Goal: Task Accomplishment & Management: Complete application form

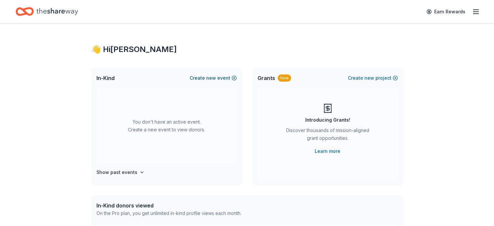
click at [230, 80] on button "Create new event" at bounding box center [213, 78] width 47 height 8
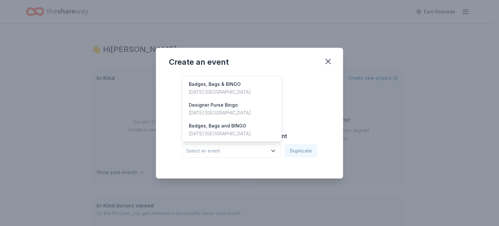
click at [241, 154] on button "Select an event" at bounding box center [231, 151] width 99 height 14
click at [235, 107] on div "Designer Purse Bingo [DATE] · [GEOGRAPHIC_DATA]" at bounding box center [231, 108] width 97 height 21
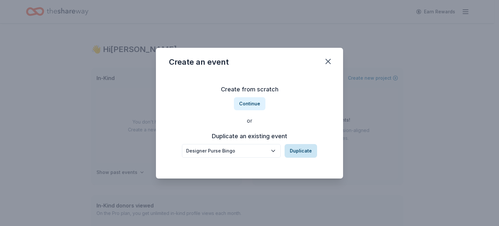
click at [295, 149] on button "Duplicate" at bounding box center [300, 151] width 32 height 14
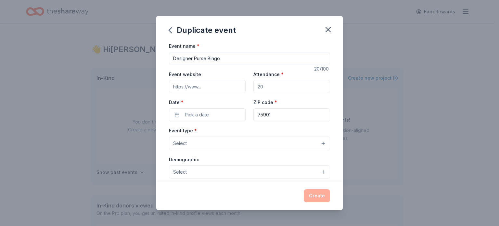
click at [205, 88] on input "Event website" at bounding box center [207, 86] width 77 height 13
type input "[DOMAIN_NAME]"
click at [260, 87] on input "Attendance *" at bounding box center [291, 86] width 77 height 13
drag, startPoint x: 268, startPoint y: 85, endPoint x: 241, endPoint y: 89, distance: 27.2
click at [241, 89] on div "Event website www.haroldshouse.org Attendance * Date * Pick a date ZIP code * 7…" at bounding box center [249, 95] width 161 height 51
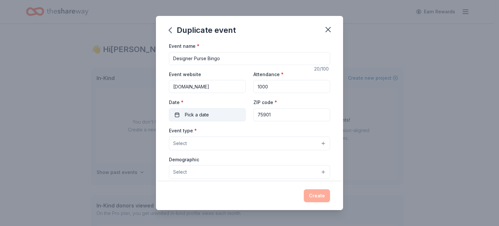
type input "1000"
click at [211, 118] on button "Pick a date" at bounding box center [207, 114] width 77 height 13
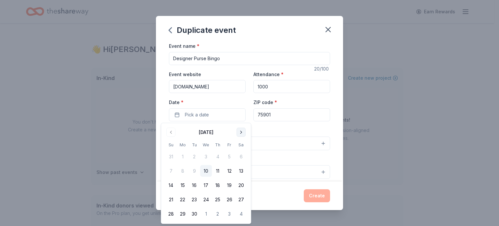
click at [240, 129] on button "Go to next month" at bounding box center [240, 132] width 9 height 9
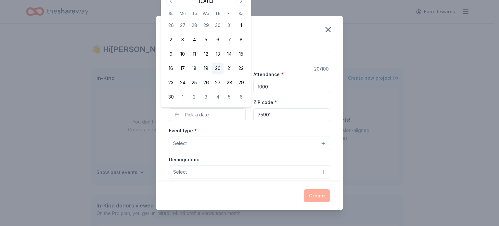
click at [220, 66] on button "20" at bounding box center [218, 69] width 12 height 12
click at [204, 140] on button "Select" at bounding box center [249, 143] width 161 height 14
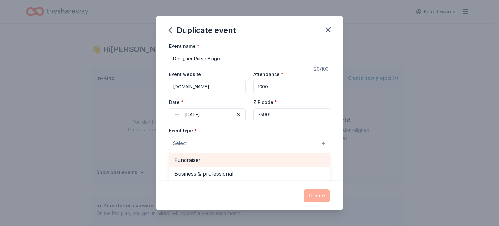
click at [238, 166] on div "Fundraiser" at bounding box center [249, 160] width 160 height 14
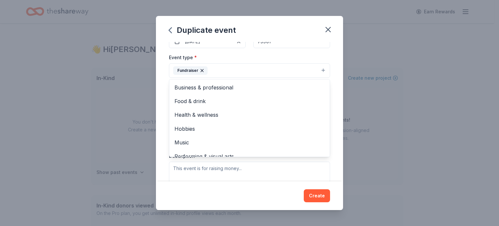
scroll to position [74, 0]
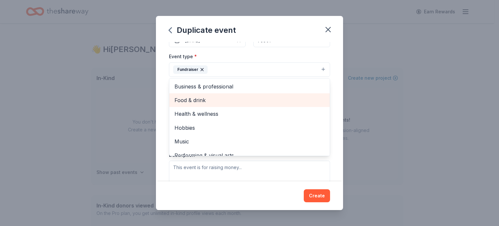
click at [258, 97] on span "Food & drink" at bounding box center [249, 100] width 150 height 8
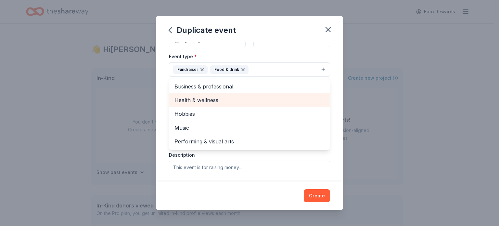
click at [258, 97] on span "Health & wellness" at bounding box center [249, 100] width 150 height 8
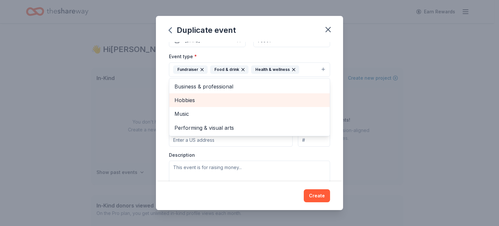
click at [258, 97] on span "Hobbies" at bounding box center [249, 100] width 150 height 8
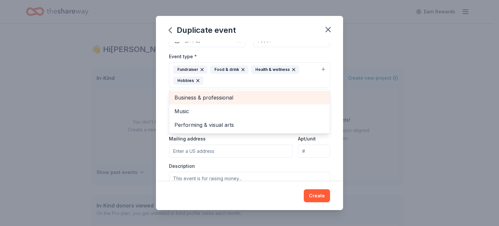
click at [258, 97] on span "Business & professional" at bounding box center [249, 97] width 150 height 8
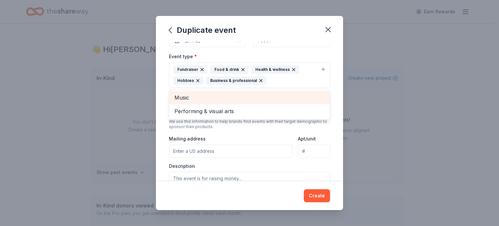
click at [258, 97] on span "Music" at bounding box center [249, 97] width 150 height 8
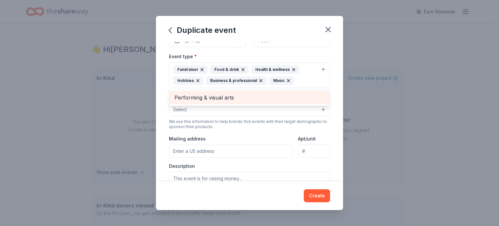
click at [255, 100] on span "Performing & visual arts" at bounding box center [249, 97] width 150 height 8
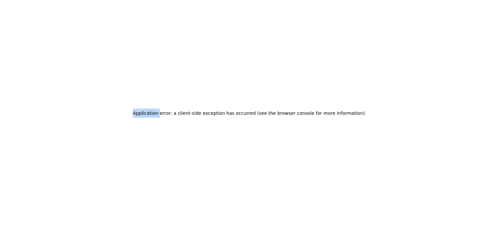
click at [255, 100] on div "Application error: a client-side exception has occurred (see the browser consol…" at bounding box center [249, 113] width 499 height 226
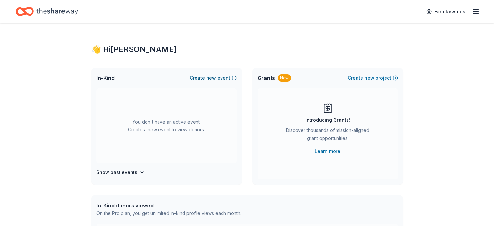
click at [226, 79] on button "Create new event" at bounding box center [213, 78] width 47 height 8
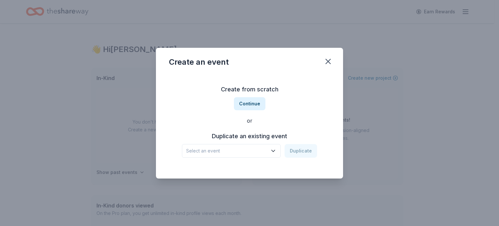
click at [261, 150] on span "Select an event" at bounding box center [226, 151] width 81 height 8
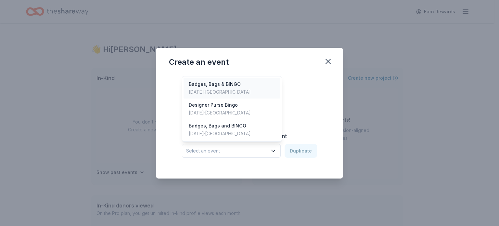
click at [248, 92] on div "Badges, Bags & BINGO [DATE] · [GEOGRAPHIC_DATA]" at bounding box center [231, 88] width 97 height 21
click at [241, 145] on button "Badges, Bags & BINGO" at bounding box center [231, 151] width 99 height 14
click at [228, 110] on div "[DATE] · [GEOGRAPHIC_DATA]" at bounding box center [220, 113] width 62 height 8
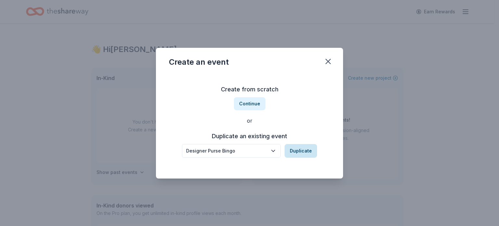
click at [301, 152] on button "Duplicate" at bounding box center [300, 151] width 32 height 14
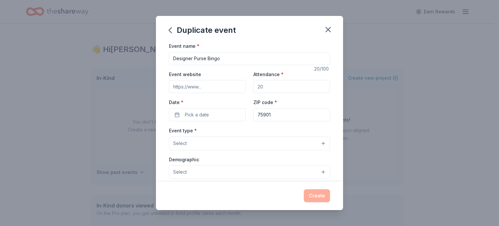
click at [213, 86] on input "Event website" at bounding box center [207, 86] width 77 height 13
type input "www.haroldshouse.org"
click at [268, 83] on input "Attendance *" at bounding box center [291, 86] width 77 height 13
type input "1000"
click at [217, 116] on button "Pick a date" at bounding box center [207, 114] width 77 height 13
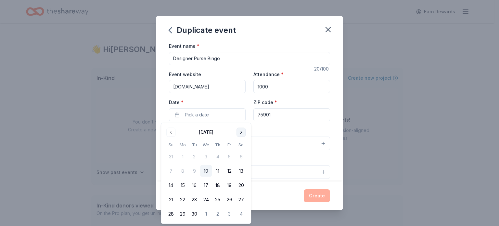
click at [239, 129] on button "Go to next month" at bounding box center [240, 132] width 9 height 9
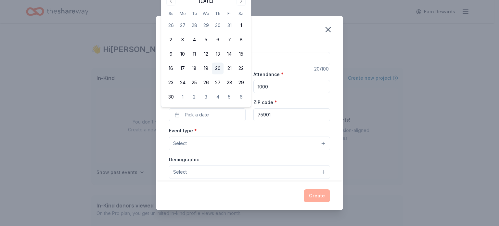
click at [220, 68] on button "20" at bounding box center [218, 69] width 12 height 12
click at [210, 139] on button "Select" at bounding box center [249, 143] width 161 height 14
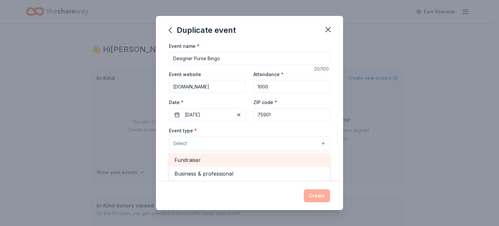
click at [202, 158] on span "Fundraiser" at bounding box center [249, 159] width 150 height 8
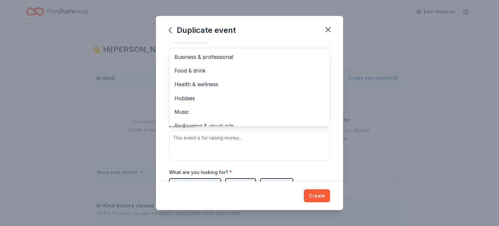
click at [335, 103] on div "Event name * Designer Purse Bingo 20 /100 Event website www.haroldshouse.org At…" at bounding box center [249, 111] width 187 height 139
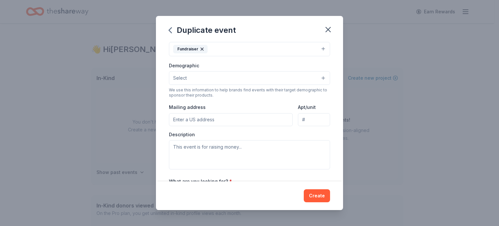
click at [249, 79] on button "Select" at bounding box center [249, 78] width 161 height 14
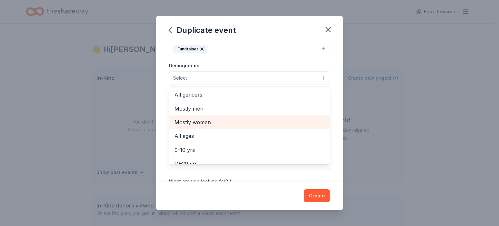
click at [218, 118] on span "Mostly women" at bounding box center [249, 122] width 150 height 8
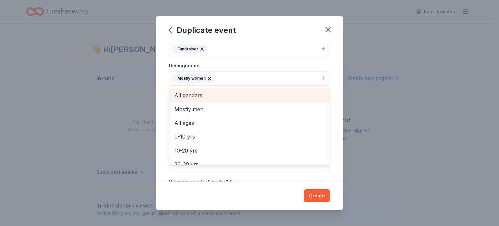
click at [275, 101] on div "All genders" at bounding box center [249, 95] width 160 height 14
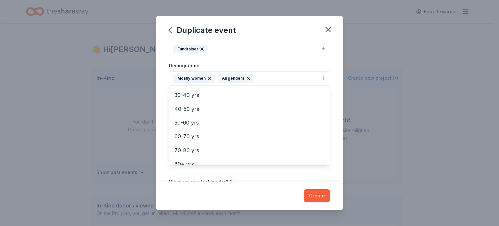
scroll to position [77, 0]
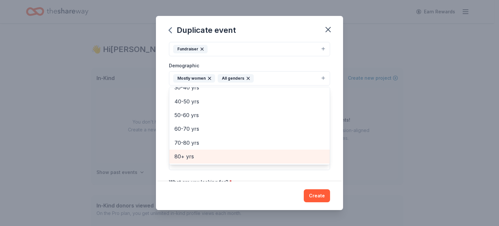
click at [270, 153] on span "80+ yrs" at bounding box center [249, 156] width 150 height 8
click at [254, 155] on span "70-80 yrs" at bounding box center [249, 156] width 150 height 8
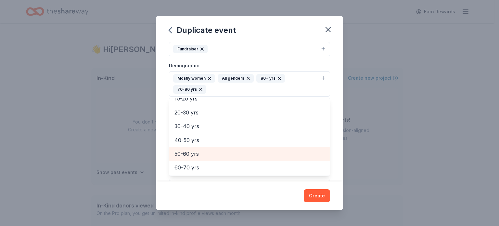
click at [254, 155] on span "50-60 yrs" at bounding box center [249, 153] width 150 height 8
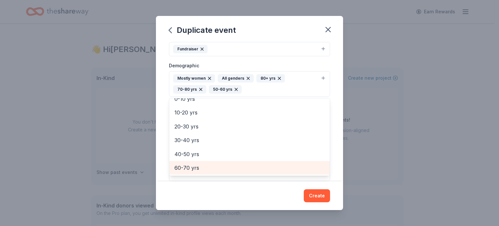
click at [245, 163] on span "60-70 yrs" at bounding box center [249, 167] width 150 height 8
click at [244, 162] on div "40-50 yrs" at bounding box center [249, 168] width 160 height 14
click at [243, 162] on div "30-40 yrs" at bounding box center [249, 167] width 160 height 14
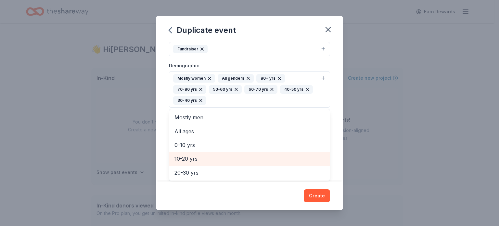
scroll to position [0, 0]
click at [242, 162] on span "10-20 yrs" at bounding box center [249, 158] width 150 height 8
click at [238, 160] on span "20-30 yrs" at bounding box center [249, 158] width 150 height 8
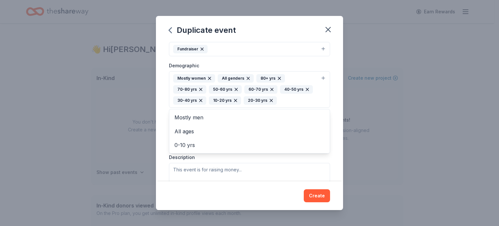
click at [336, 127] on div "Event name * Designer Purse Bingo 20 /100 Event website www.haroldshouse.org At…" at bounding box center [249, 111] width 187 height 139
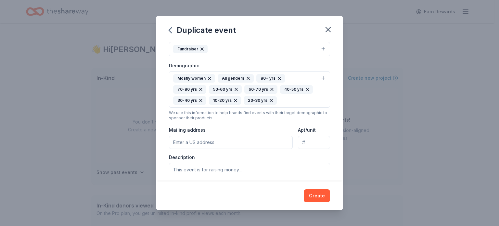
click at [241, 145] on input "Mailing address" at bounding box center [231, 142] width 124 height 13
type input "109 Temple Blvd"
click at [221, 167] on textarea at bounding box center [249, 177] width 161 height 29
type textarea "Raise funds for children of Sexual and for [MEDICAL_DATA]"
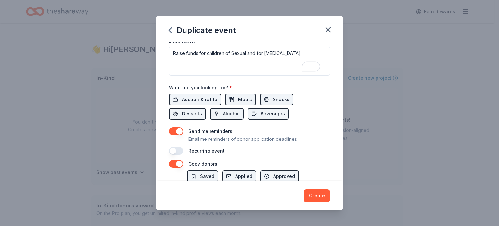
scroll to position [216, 0]
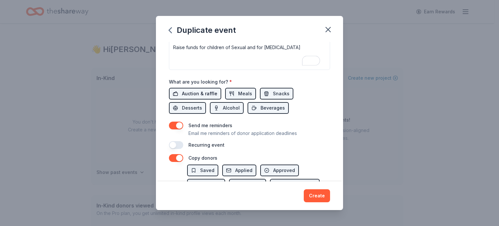
click at [190, 91] on span "Auction & raffle" at bounding box center [199, 94] width 35 height 8
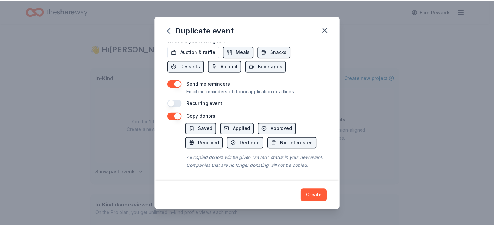
scroll to position [265, 0]
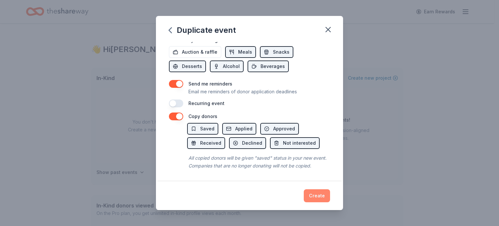
click at [317, 195] on button "Create" at bounding box center [316, 195] width 26 height 13
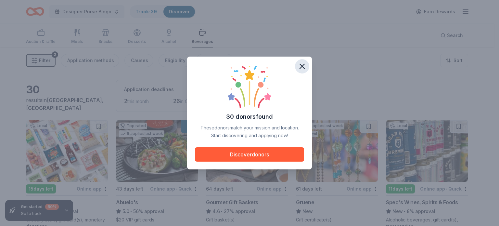
click at [302, 66] on icon "button" at bounding box center [302, 66] width 5 height 5
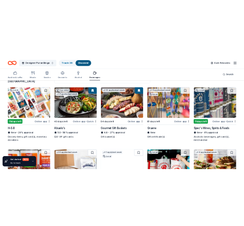
scroll to position [62, 0]
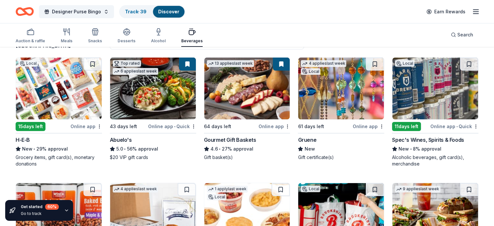
click at [307, 106] on img at bounding box center [341, 88] width 86 height 62
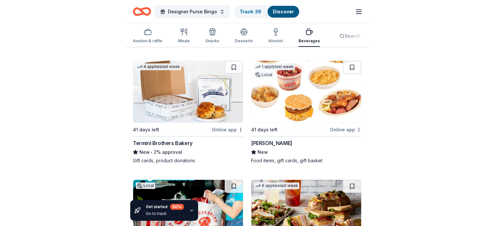
scroll to position [424, 0]
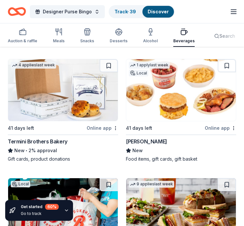
click at [77, 95] on img at bounding box center [63, 90] width 110 height 62
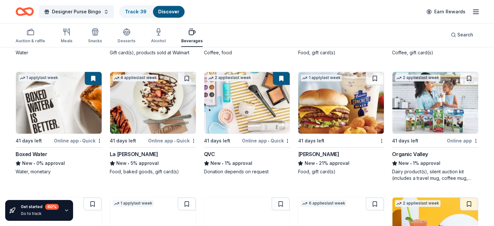
scroll to position [545, 0]
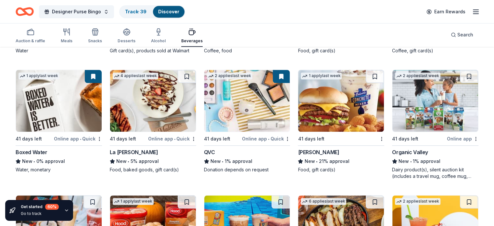
click at [237, 113] on img at bounding box center [247, 101] width 86 height 62
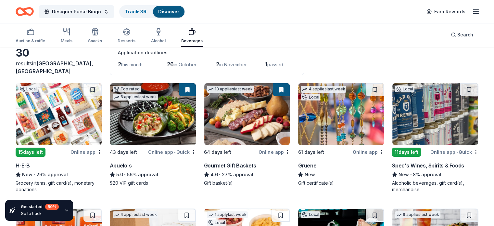
scroll to position [0, 0]
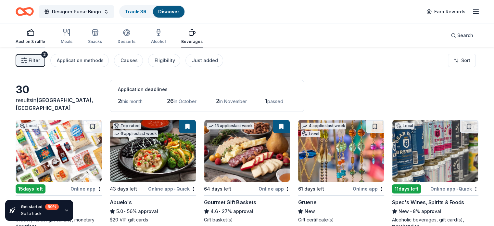
click at [45, 40] on div "Auction & raffle" at bounding box center [31, 41] width 30 height 5
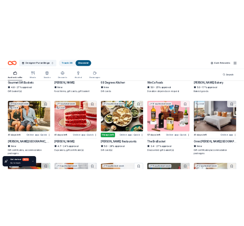
scroll to position [402, 0]
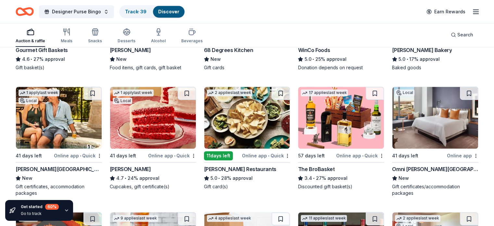
click at [73, 129] on img at bounding box center [59, 118] width 86 height 62
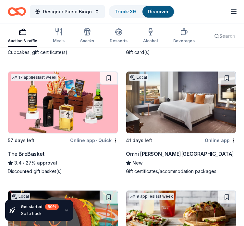
scroll to position [1140, 0]
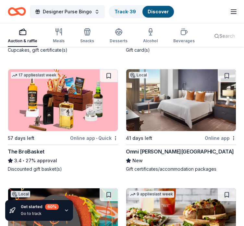
click at [179, 95] on img at bounding box center [181, 100] width 110 height 62
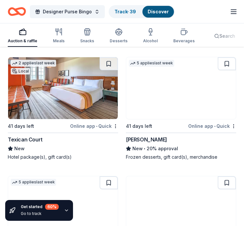
scroll to position [1500, 0]
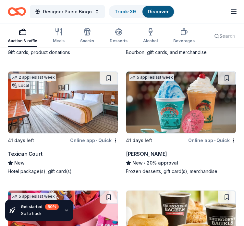
click at [58, 107] on img at bounding box center [63, 102] width 110 height 62
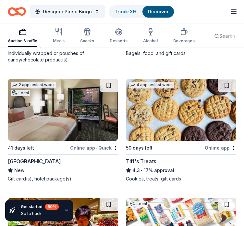
scroll to position [1740, 0]
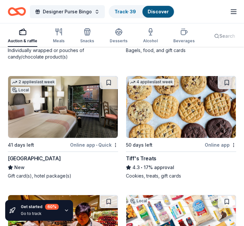
click at [91, 98] on img at bounding box center [63, 107] width 110 height 62
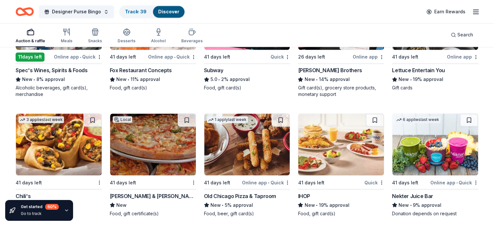
scroll to position [1154, 0]
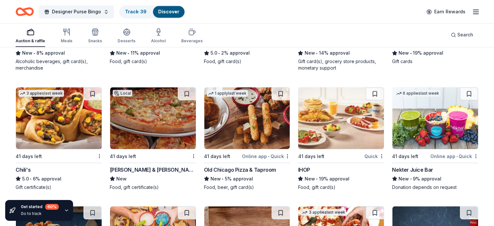
click at [88, 132] on img at bounding box center [59, 118] width 86 height 62
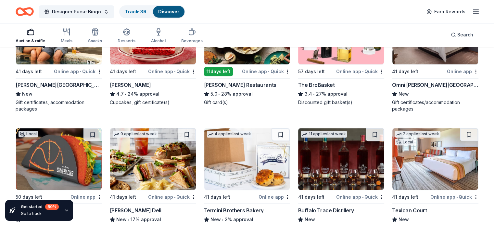
scroll to position [476, 0]
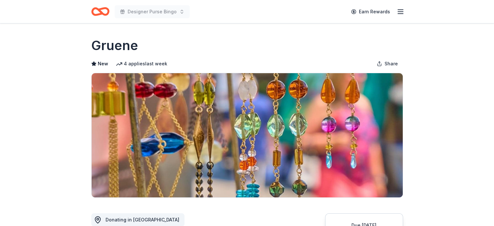
click at [493, 13] on header "Designer Purse Bingo Earn Rewards" at bounding box center [247, 11] width 494 height 23
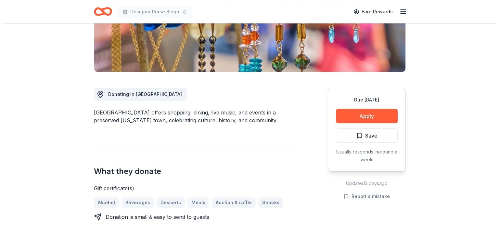
scroll to position [129, 0]
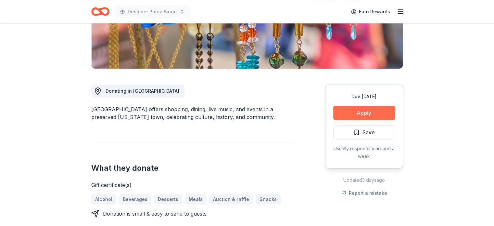
click at [348, 114] on button "Apply" at bounding box center [364, 112] width 62 height 14
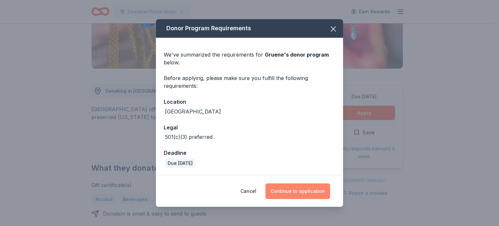
click at [303, 192] on button "Continue to application" at bounding box center [297, 191] width 65 height 16
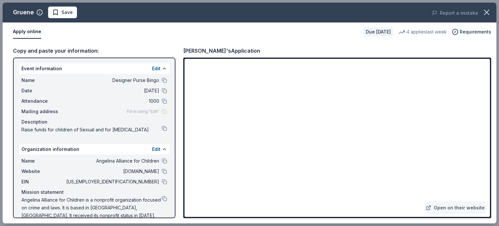
click at [424, 26] on div "Apply online Due in 61 days 4 applies last week Requirements" at bounding box center [249, 31] width 493 height 19
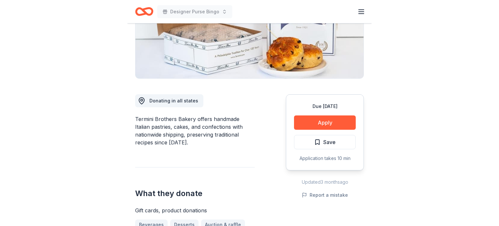
scroll to position [122, 0]
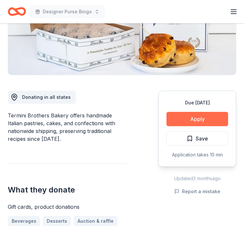
click at [184, 114] on button "Apply" at bounding box center [197, 119] width 62 height 14
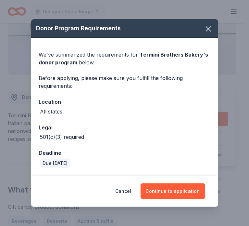
click at [169, 182] on div "Cancel Continue to application" at bounding box center [124, 190] width 187 height 31
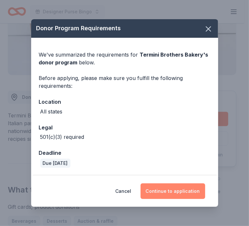
click at [163, 189] on button "Continue to application" at bounding box center [173, 191] width 65 height 16
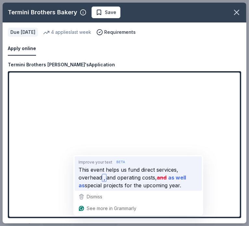
click at [93, 172] on span "This event helps us fund direct services, overhead" at bounding box center [129, 174] width 100 height 16
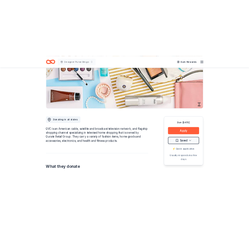
scroll to position [103, 0]
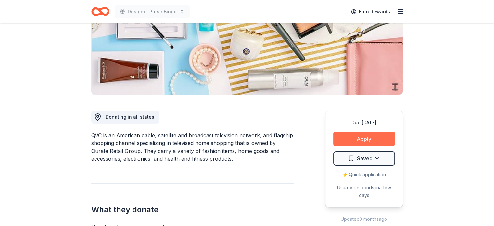
click at [364, 143] on button "Apply" at bounding box center [364, 138] width 62 height 14
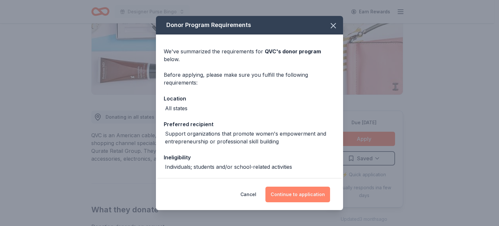
click at [287, 193] on button "Continue to application" at bounding box center [297, 194] width 65 height 16
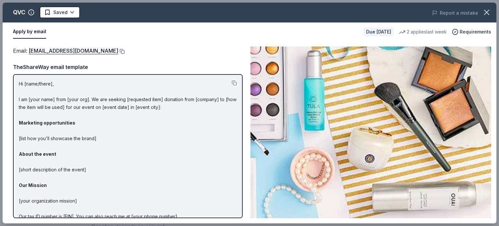
click at [118, 50] on button at bounding box center [121, 51] width 6 height 5
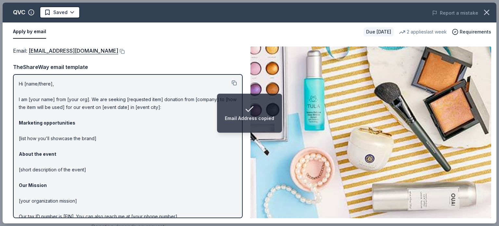
click at [231, 83] on button at bounding box center [233, 82] width 5 height 5
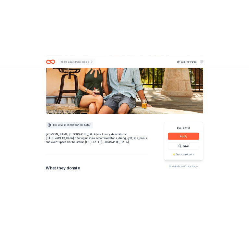
scroll to position [114, 0]
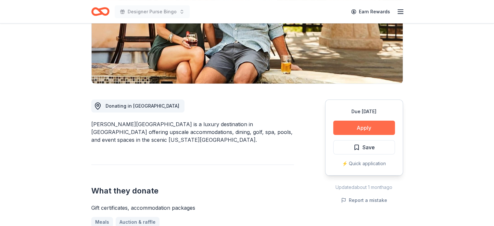
click at [360, 124] on button "Apply" at bounding box center [364, 127] width 62 height 14
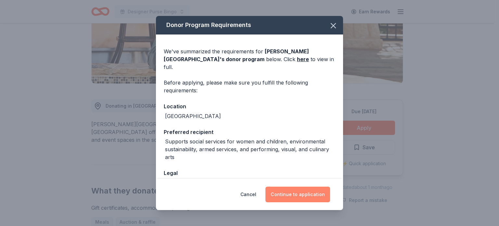
click at [302, 195] on button "Continue to application" at bounding box center [297, 194] width 65 height 16
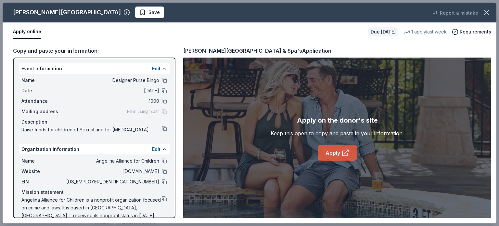
click at [334, 154] on link "Apply" at bounding box center [336, 153] width 39 height 16
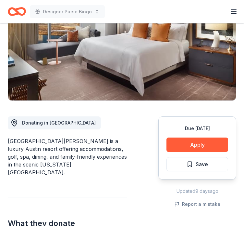
scroll to position [123, 0]
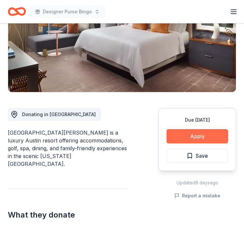
click at [183, 129] on button "Apply" at bounding box center [197, 136] width 62 height 14
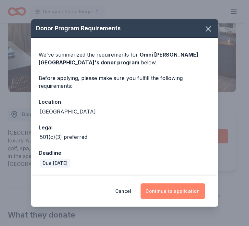
click at [176, 195] on button "Continue to application" at bounding box center [173, 191] width 65 height 16
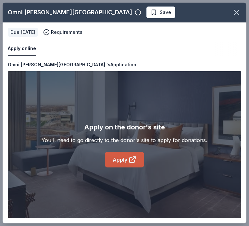
click at [130, 162] on icon at bounding box center [133, 159] width 8 height 8
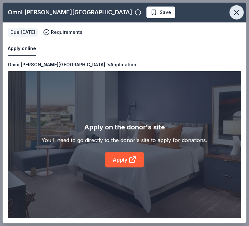
click at [237, 10] on icon "button" at bounding box center [236, 12] width 9 height 9
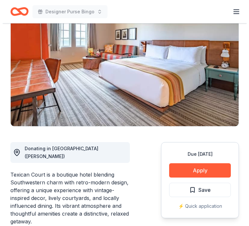
scroll to position [73, 0]
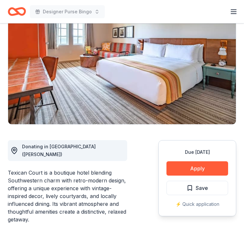
click at [204, 175] on div "Due in 41 days Apply Save ⚡️ Quick application" at bounding box center [197, 178] width 78 height 76
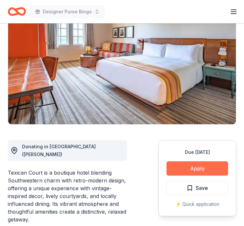
click at [200, 172] on button "Apply" at bounding box center [197, 168] width 62 height 14
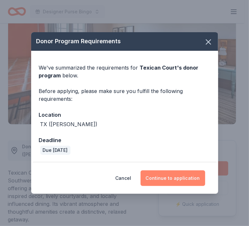
click at [187, 179] on button "Continue to application" at bounding box center [173, 178] width 65 height 16
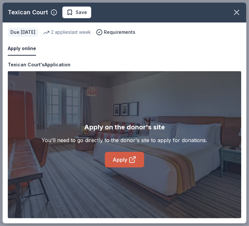
click at [132, 161] on icon at bounding box center [133, 159] width 8 height 8
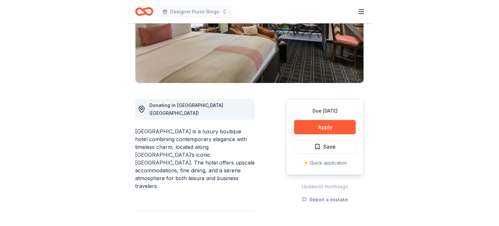
scroll to position [125, 0]
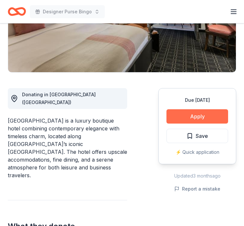
click at [196, 117] on button "Apply" at bounding box center [197, 116] width 62 height 14
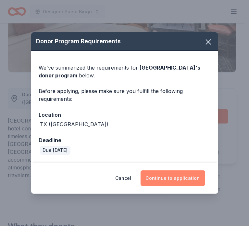
click at [175, 179] on button "Continue to application" at bounding box center [173, 178] width 65 height 16
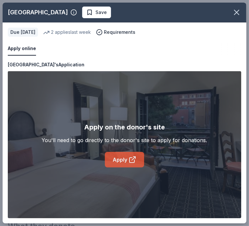
click at [127, 162] on link "Apply" at bounding box center [124, 160] width 39 height 16
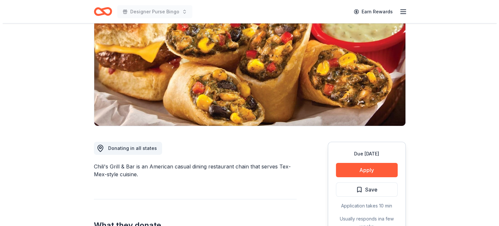
scroll to position [124, 0]
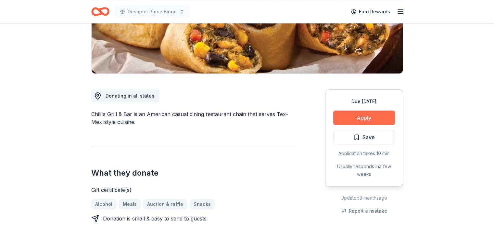
click at [361, 114] on button "Apply" at bounding box center [364, 117] width 62 height 14
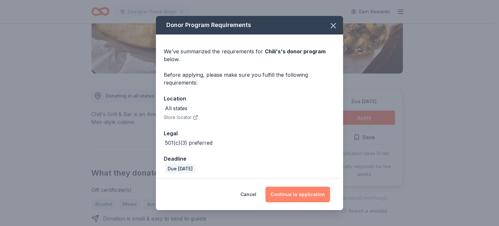
click at [290, 195] on button "Continue to application" at bounding box center [297, 194] width 65 height 16
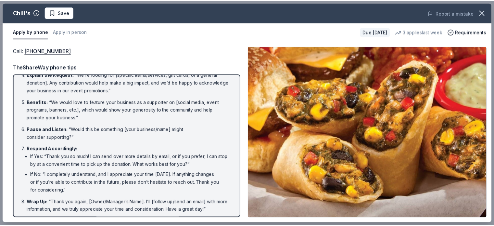
scroll to position [84, 0]
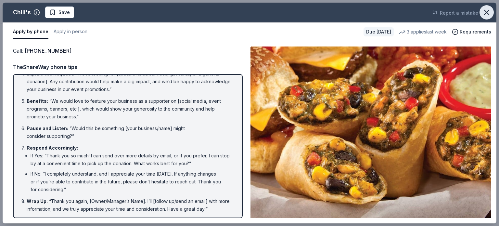
click at [482, 9] on icon "button" at bounding box center [486, 12] width 9 height 9
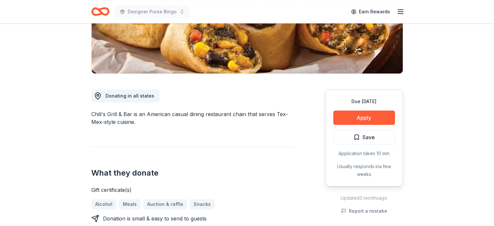
scroll to position [0, 0]
